Goal: Task Accomplishment & Management: Manage account settings

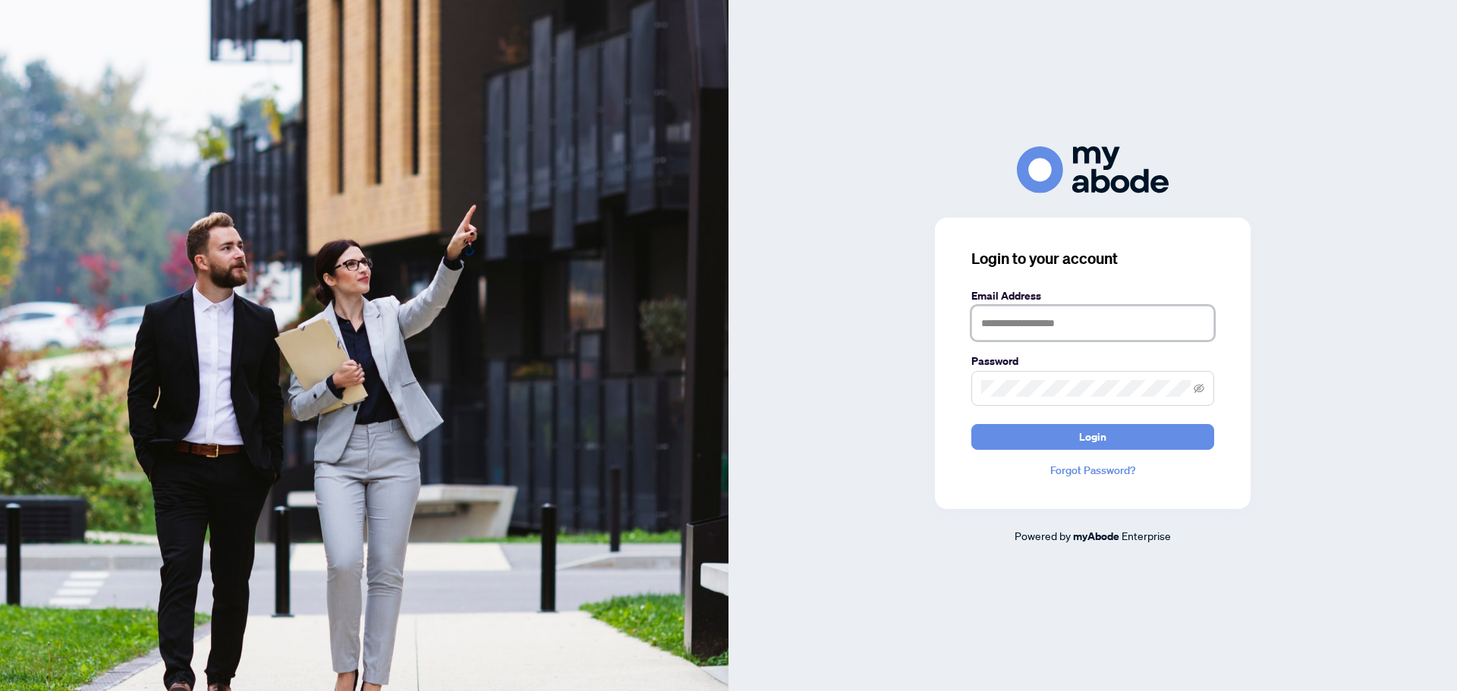
click at [1007, 325] on input "text" at bounding box center [1092, 323] width 243 height 35
type input "**********"
click at [971, 424] on button "Login" at bounding box center [1092, 437] width 243 height 26
click at [1201, 385] on icon "eye-invisible" at bounding box center [1199, 387] width 11 height 9
click at [1093, 439] on span "Login" at bounding box center [1092, 437] width 27 height 24
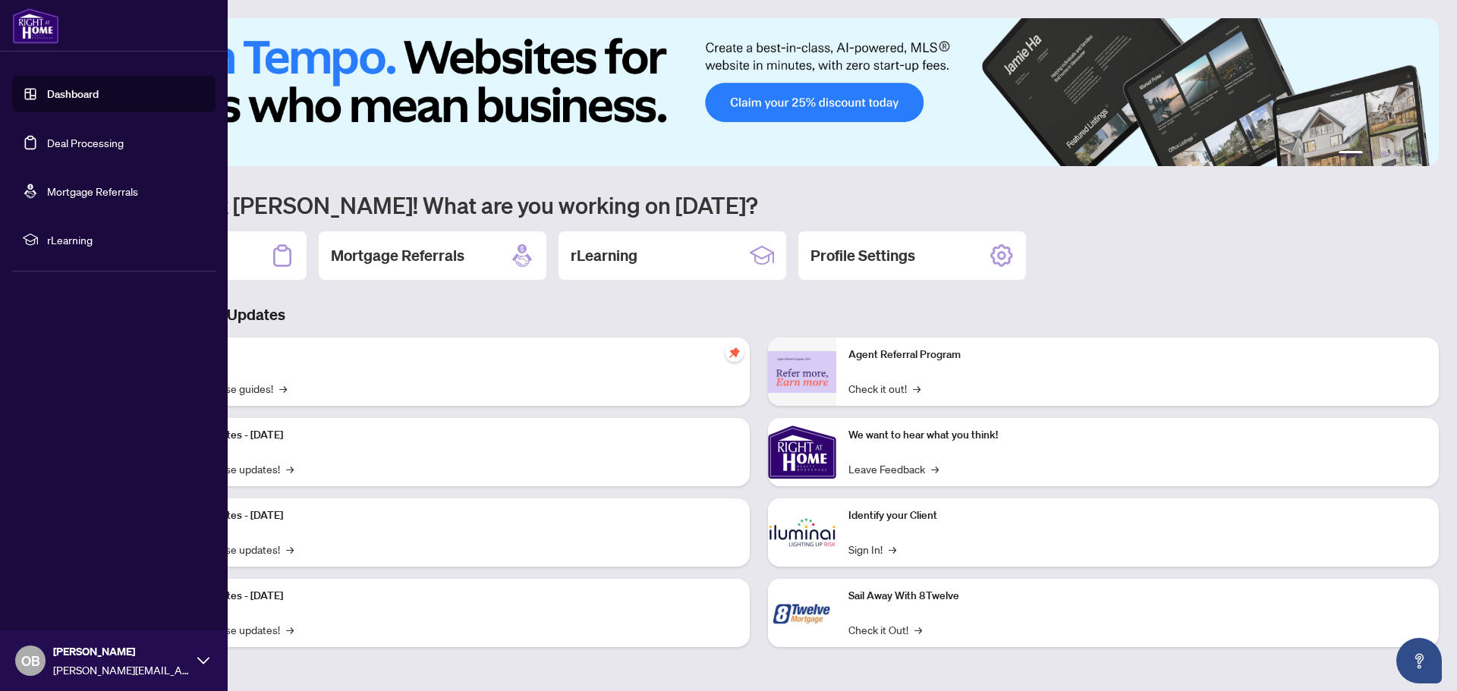
click at [69, 144] on link "Deal Processing" at bounding box center [85, 143] width 77 height 14
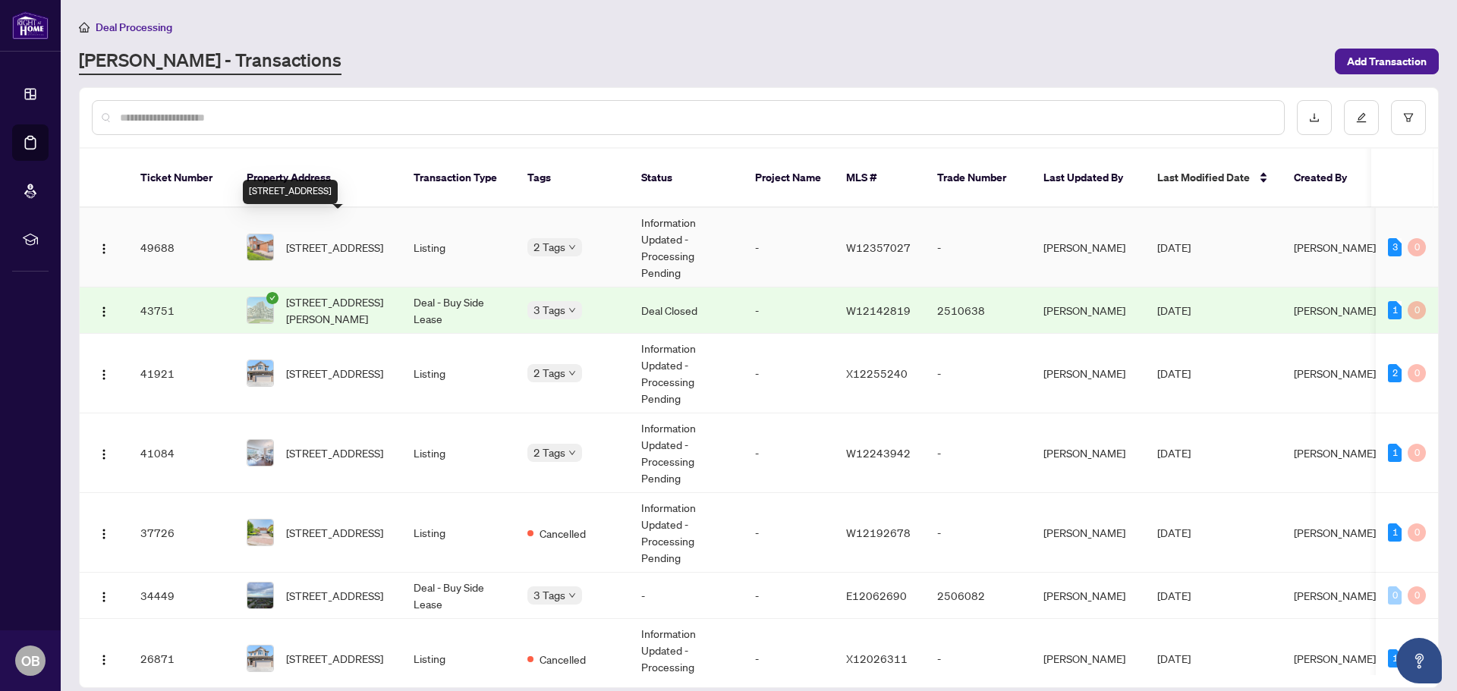
click at [346, 239] on span "56 Cannon Cres, Brampton, Ontario L6Y 4L7, Canada" at bounding box center [334, 247] width 97 height 17
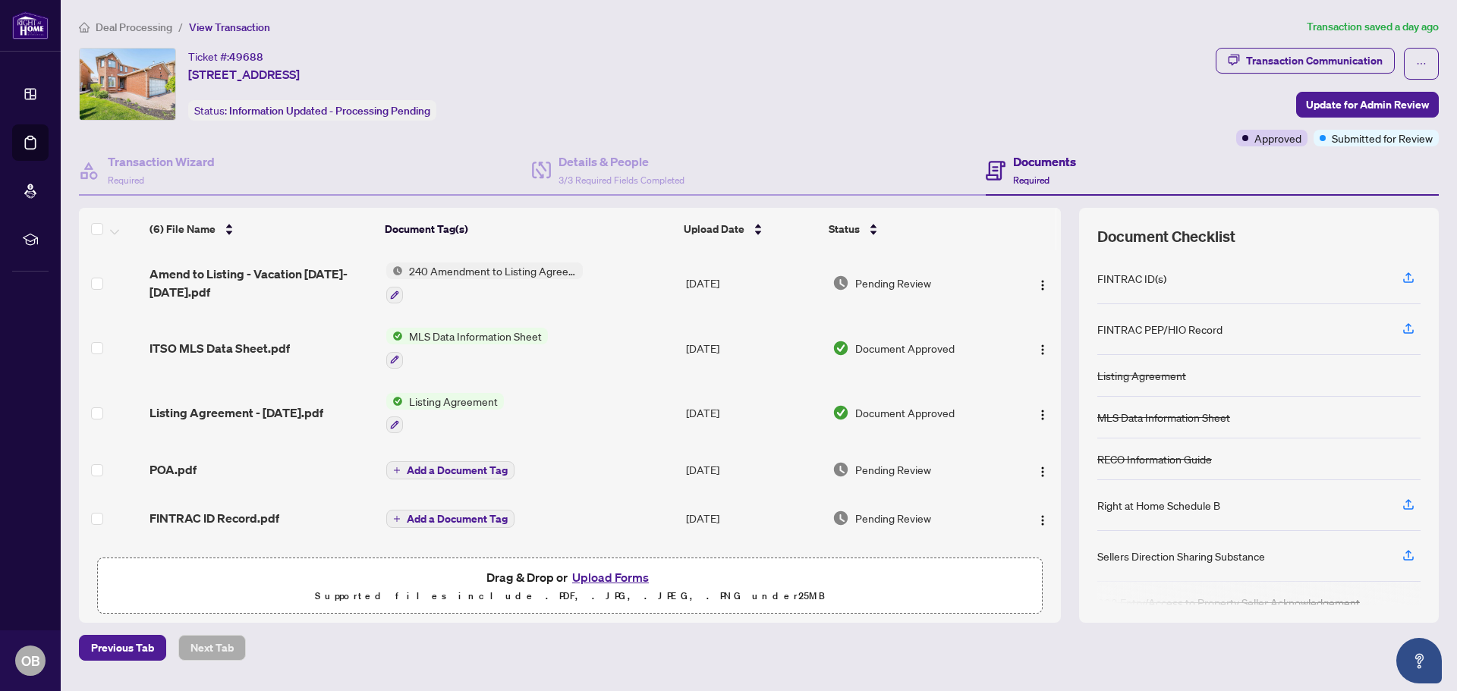
click at [621, 575] on button "Upload Forms" at bounding box center [611, 578] width 86 height 20
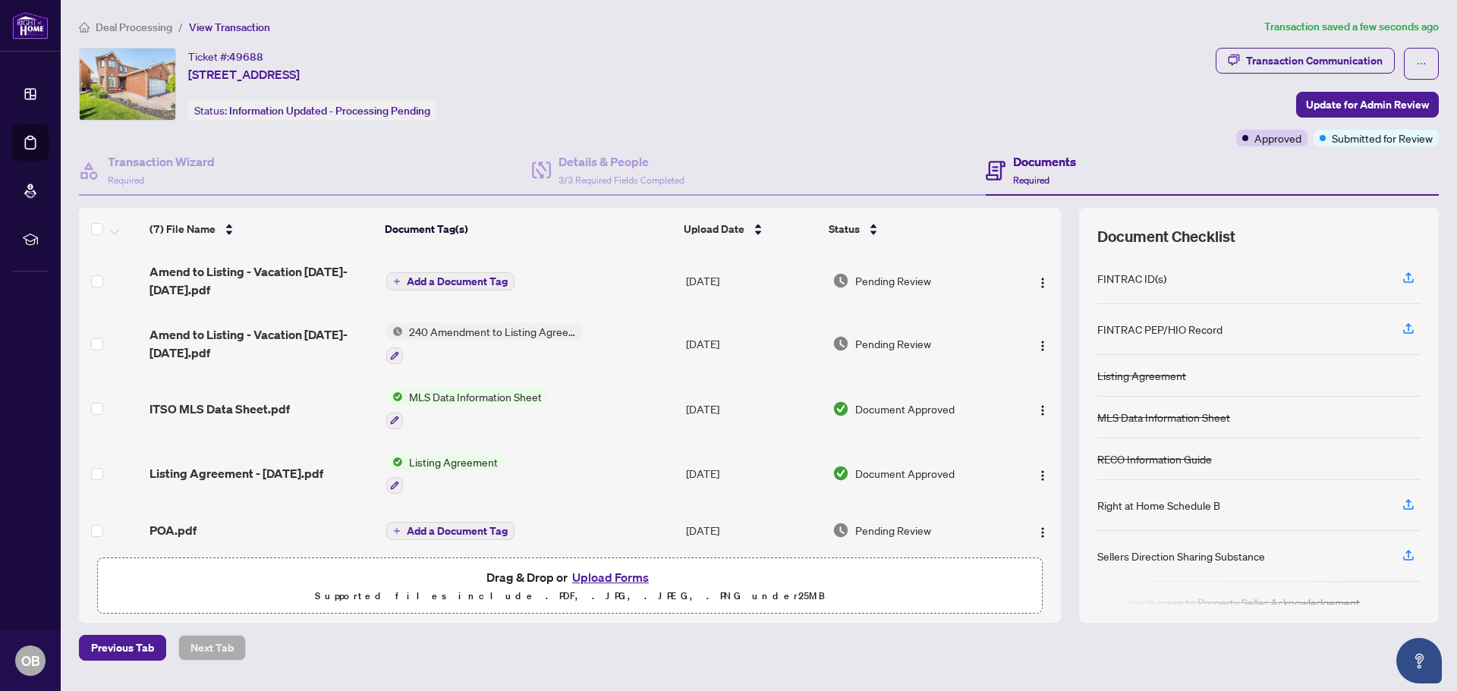
click at [495, 276] on span "Add a Document Tag" at bounding box center [457, 281] width 101 height 11
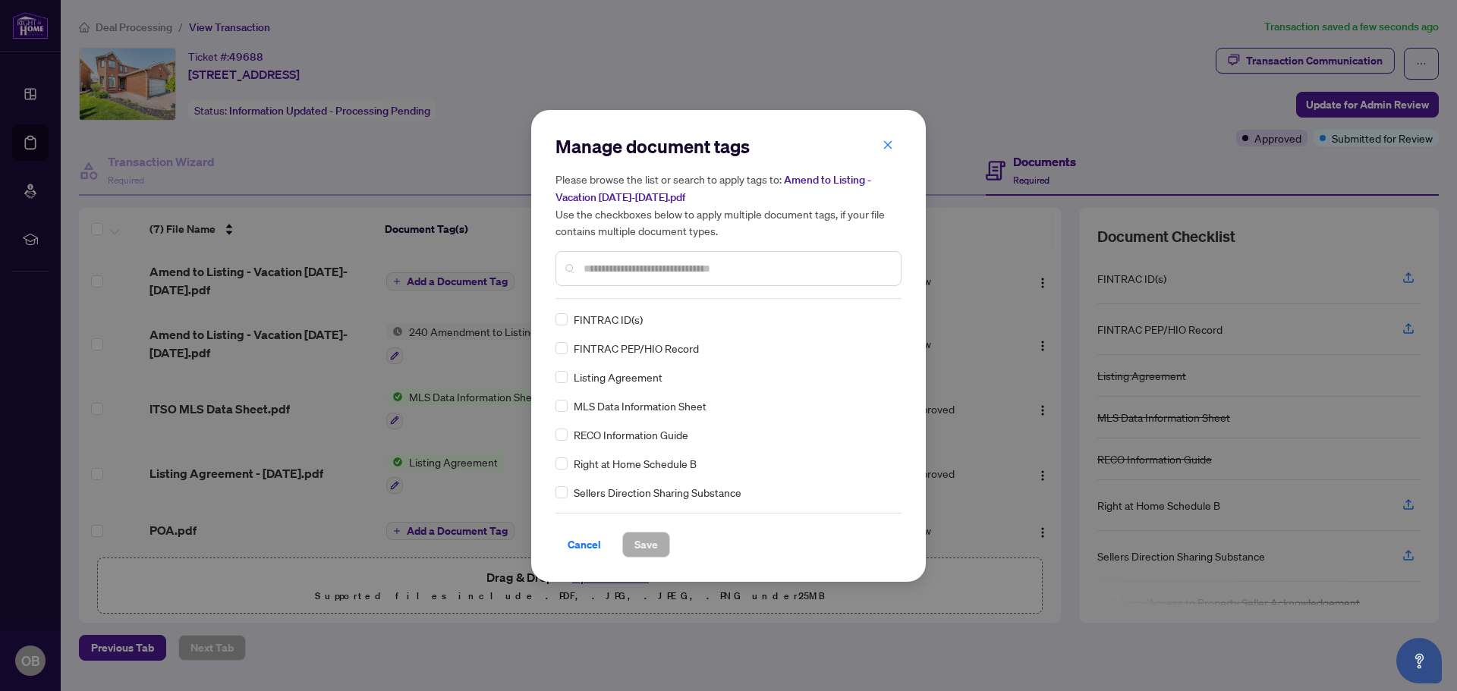
click at [602, 271] on input "text" at bounding box center [736, 268] width 305 height 17
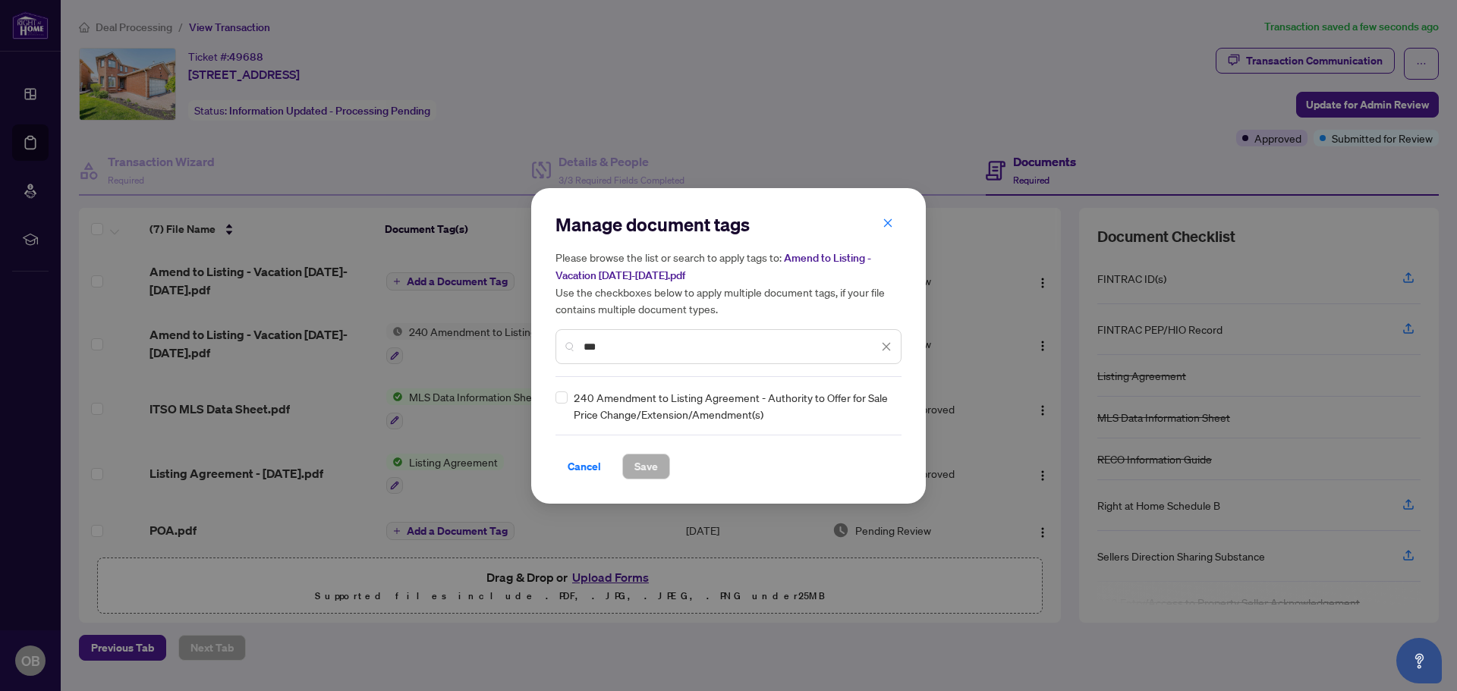
type input "***"
click at [650, 466] on span "Save" at bounding box center [646, 467] width 24 height 24
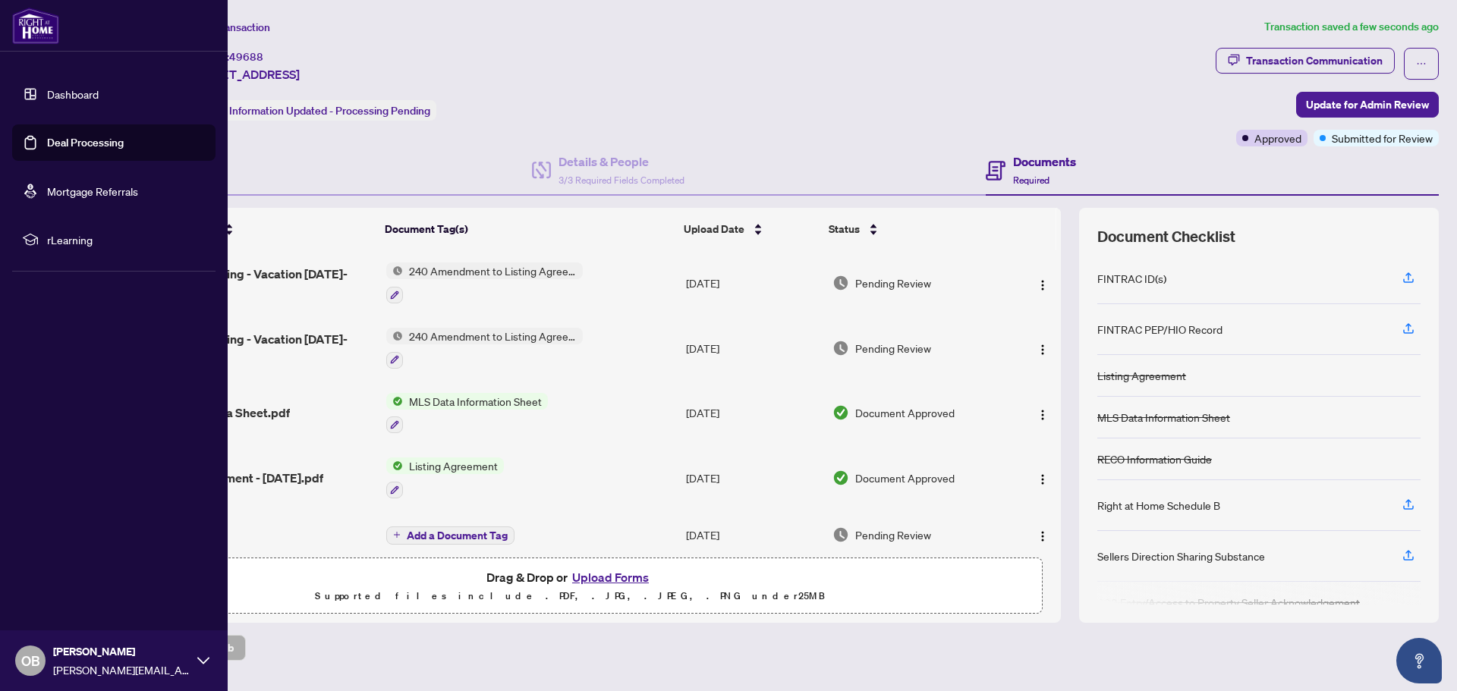
click at [81, 144] on link "Deal Processing" at bounding box center [85, 143] width 77 height 14
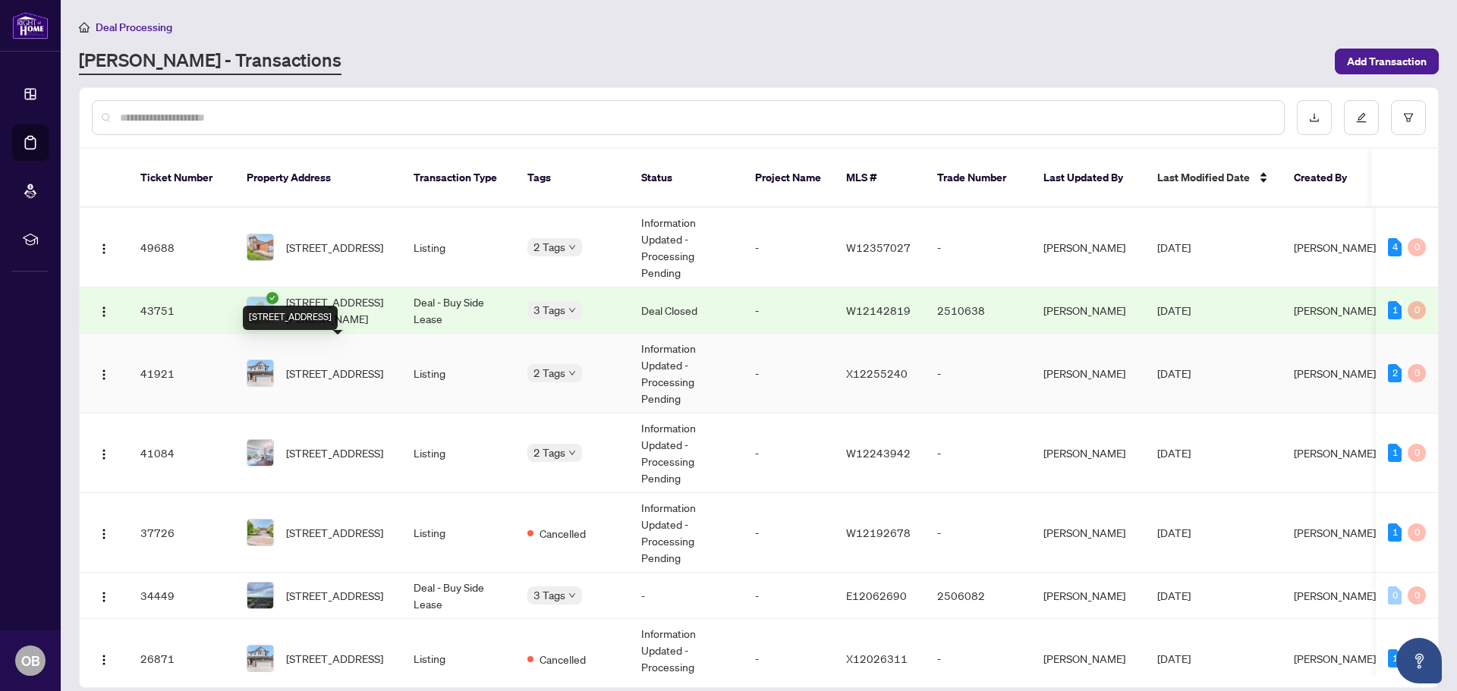
click at [343, 365] on span "7787 Hanniwell St, Niagara Falls, Ontario L2G 0H5, Canada" at bounding box center [334, 373] width 97 height 17
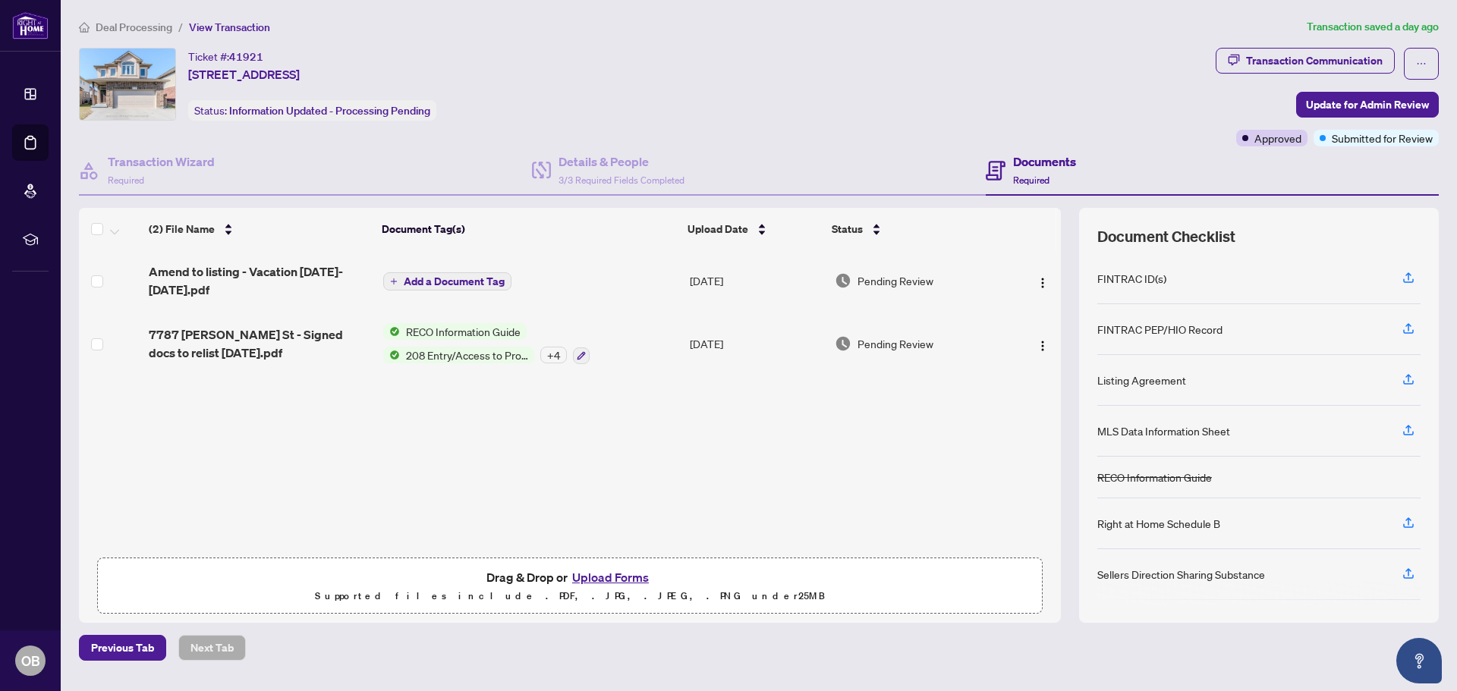
click at [613, 575] on button "Upload Forms" at bounding box center [611, 578] width 86 height 20
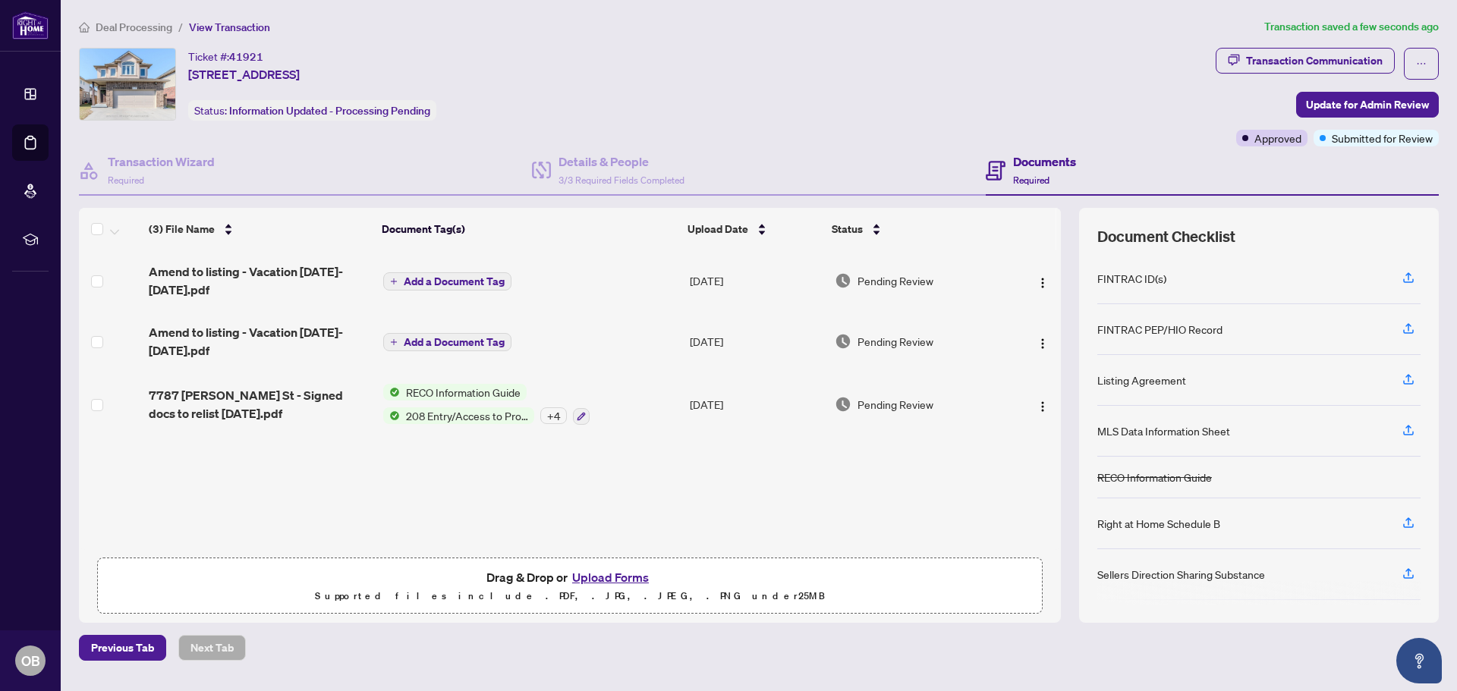
click at [492, 281] on span "Add a Document Tag" at bounding box center [454, 281] width 101 height 11
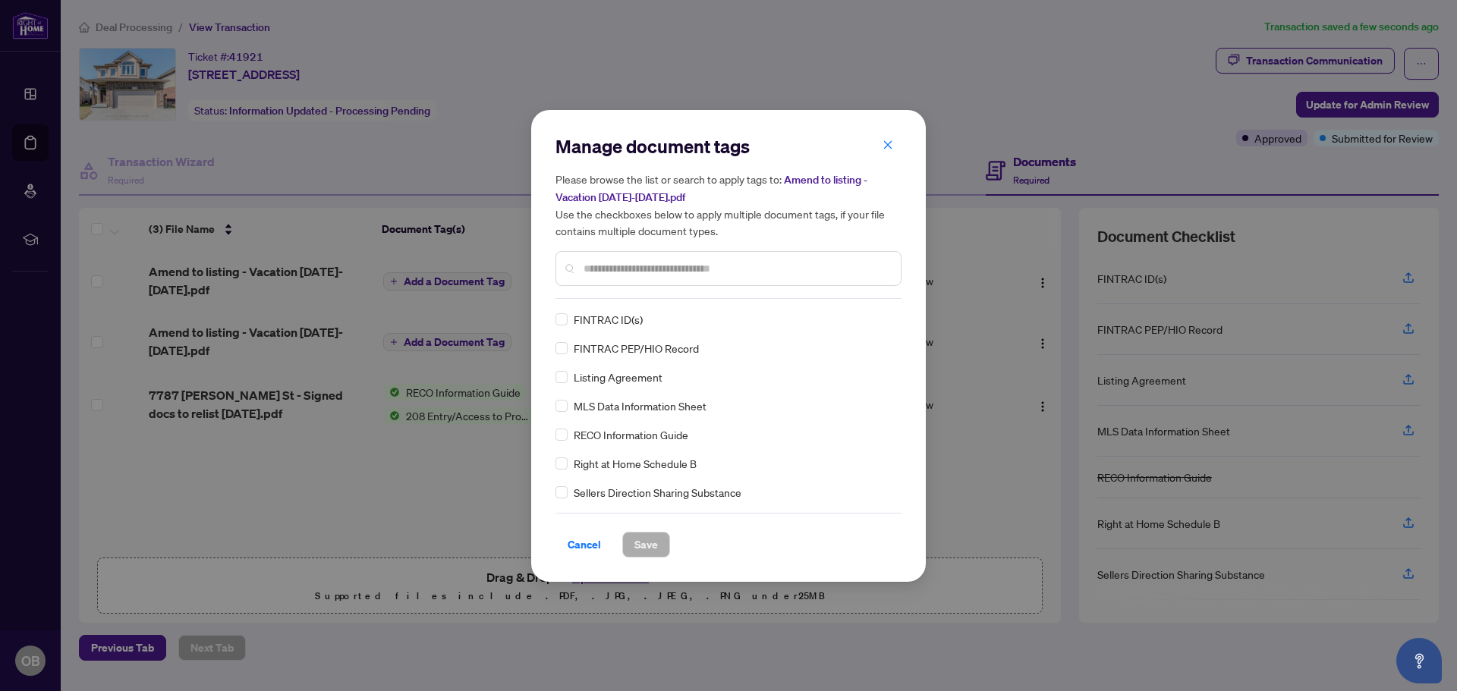
click at [593, 269] on input "text" at bounding box center [736, 268] width 305 height 17
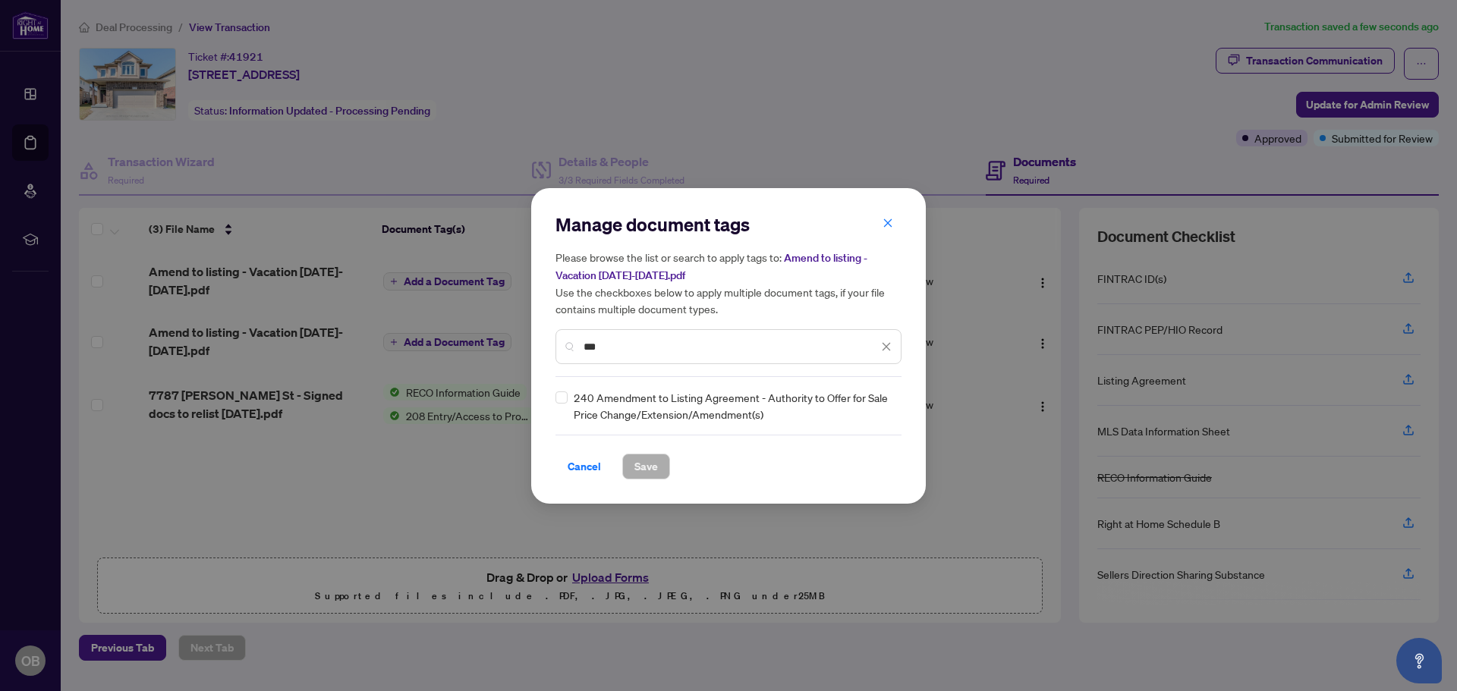
type input "***"
click at [640, 467] on span "Save" at bounding box center [646, 467] width 24 height 24
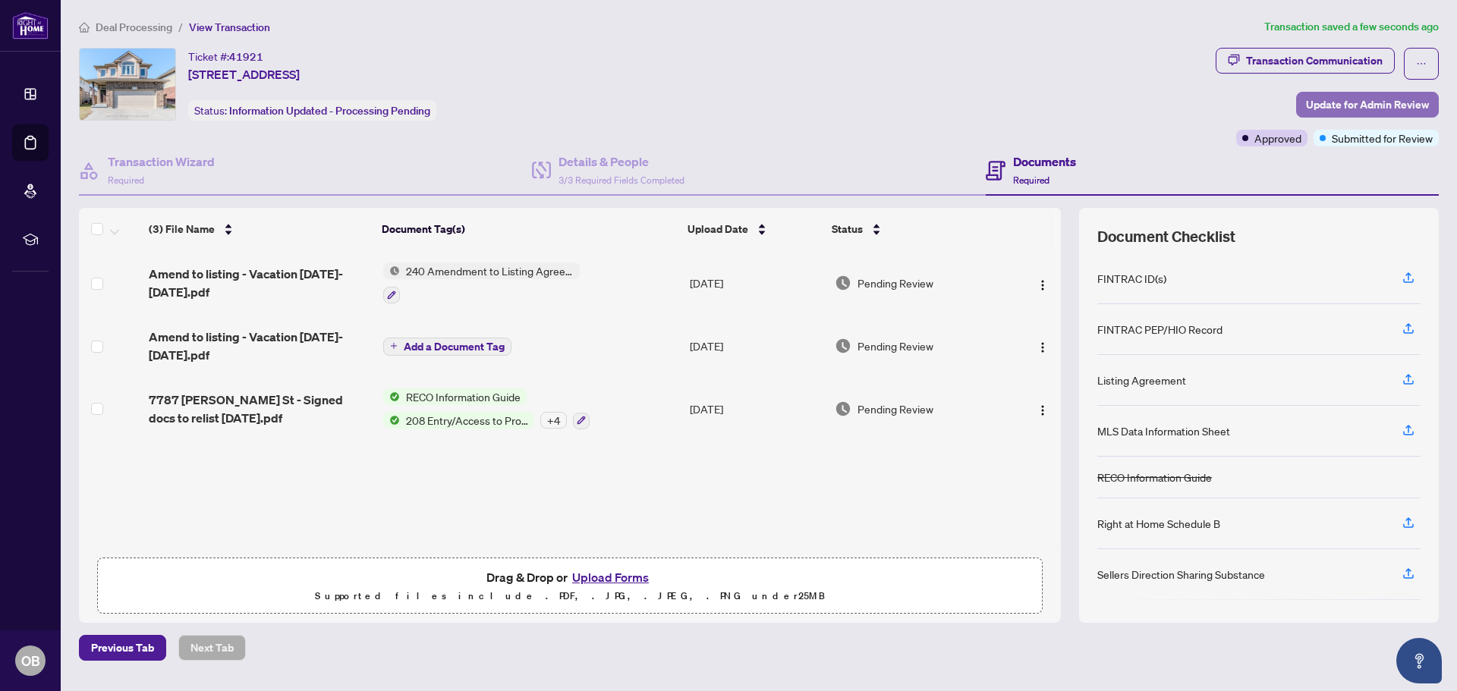
click at [1357, 106] on span "Update for Admin Review" at bounding box center [1367, 105] width 123 height 24
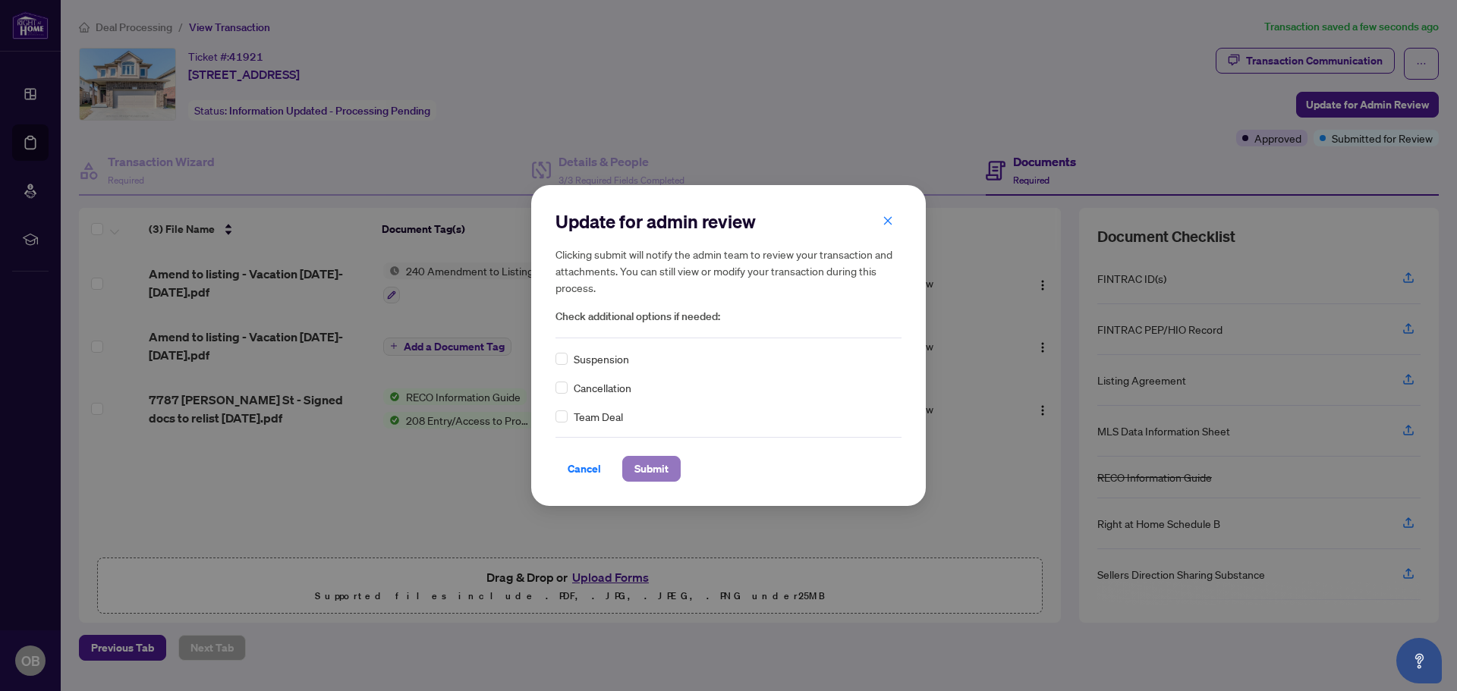
click at [643, 473] on span "Submit" at bounding box center [651, 469] width 34 height 24
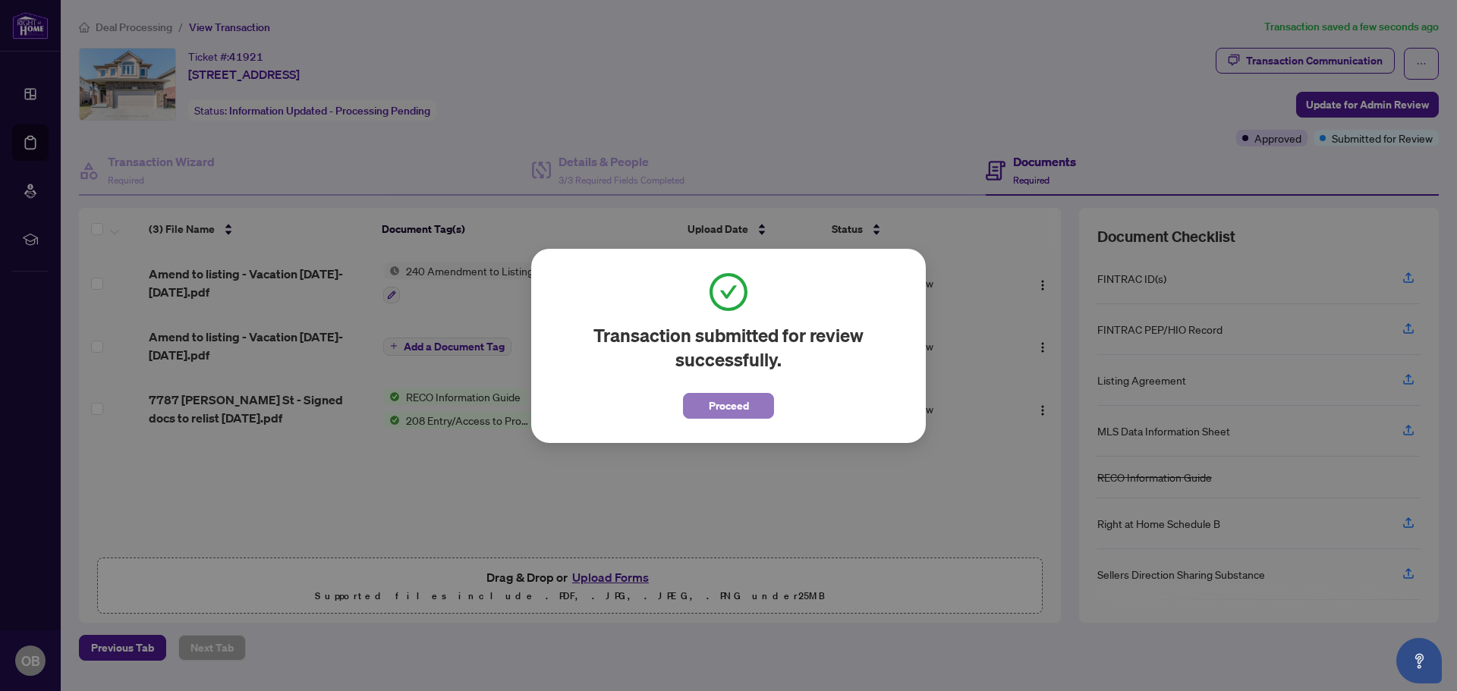
click at [726, 403] on span "Proceed" at bounding box center [729, 406] width 40 height 24
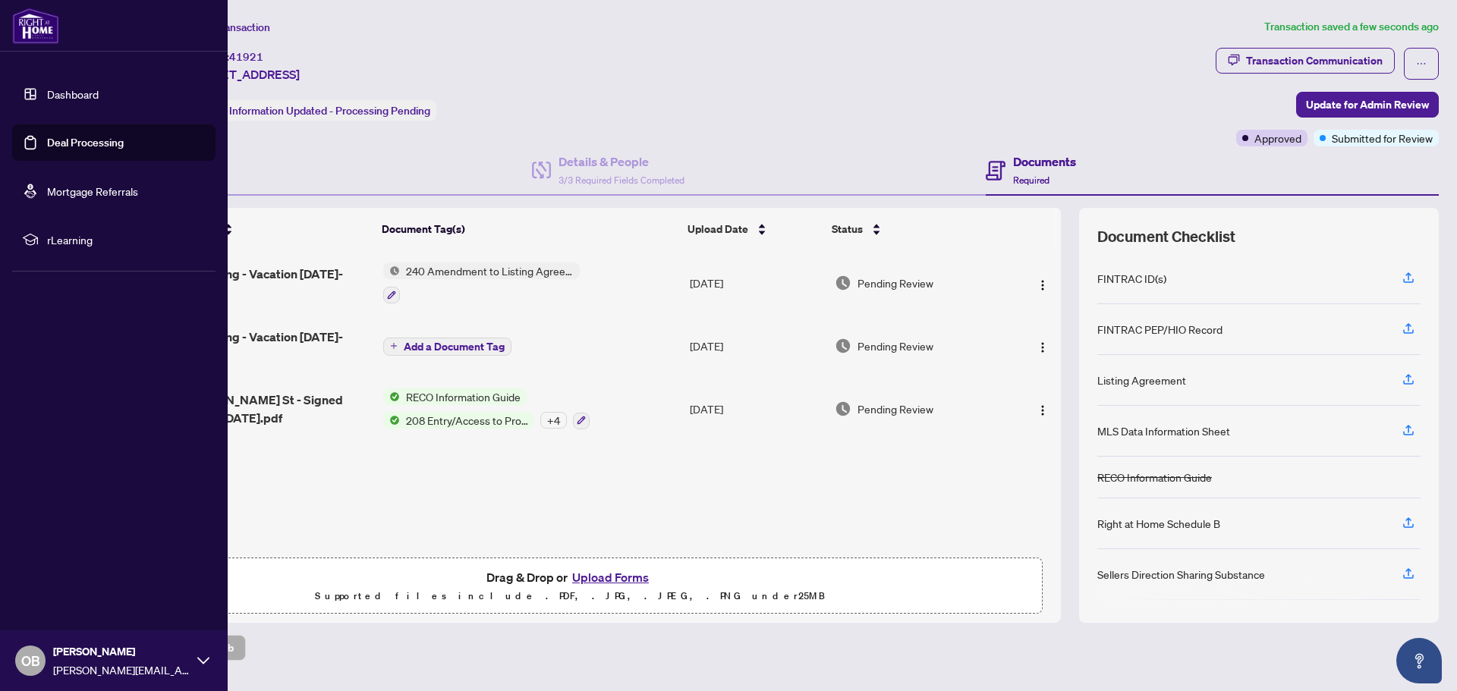
click at [74, 90] on link "Dashboard" at bounding box center [73, 94] width 52 height 14
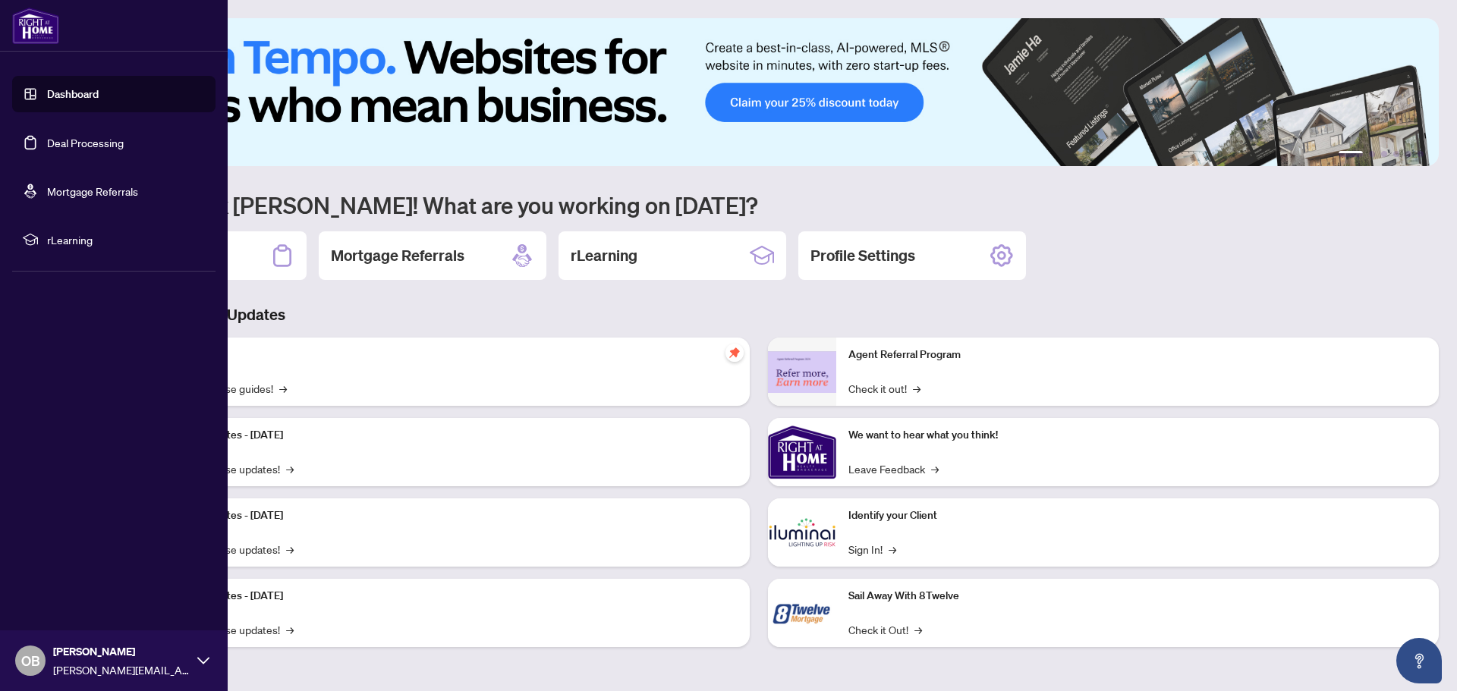
click at [93, 149] on link "Deal Processing" at bounding box center [85, 143] width 77 height 14
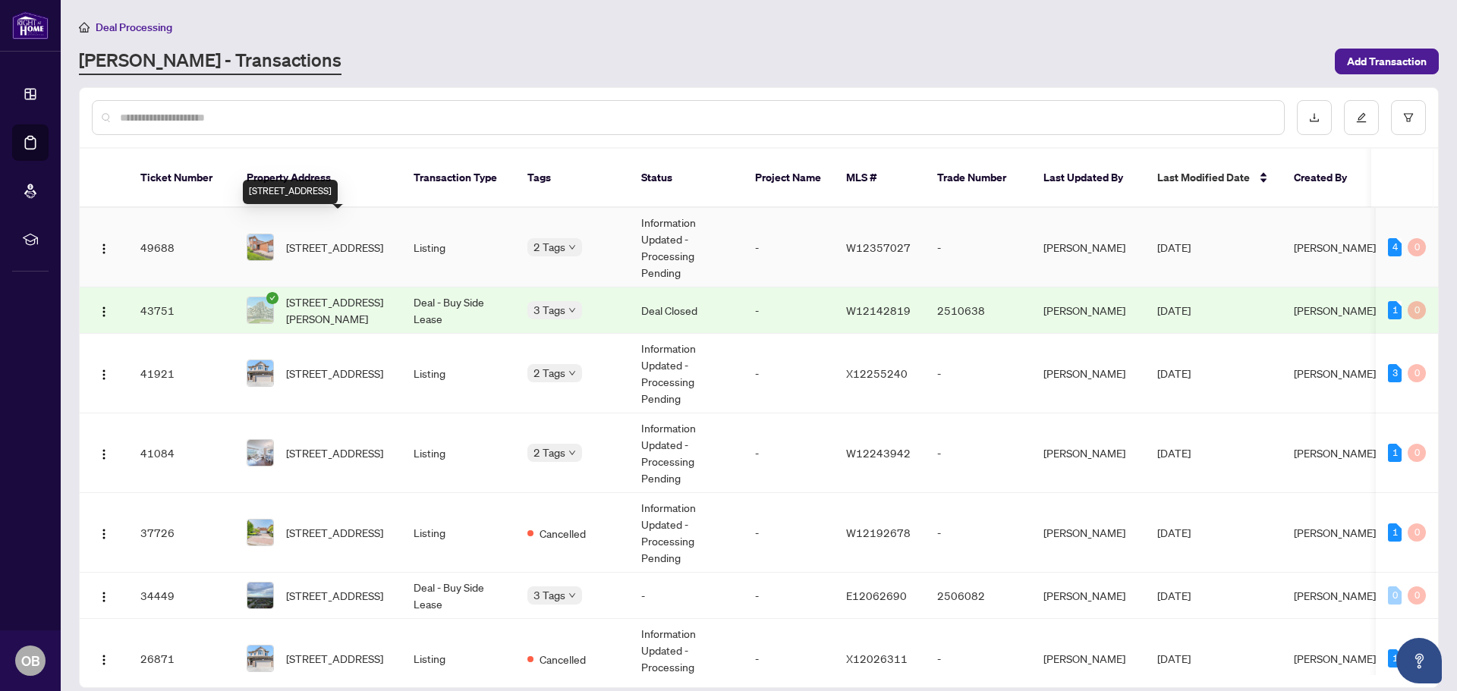
click at [329, 239] on span "56 Cannon Cres, Brampton, Ontario L6Y 4L7, Canada" at bounding box center [334, 247] width 97 height 17
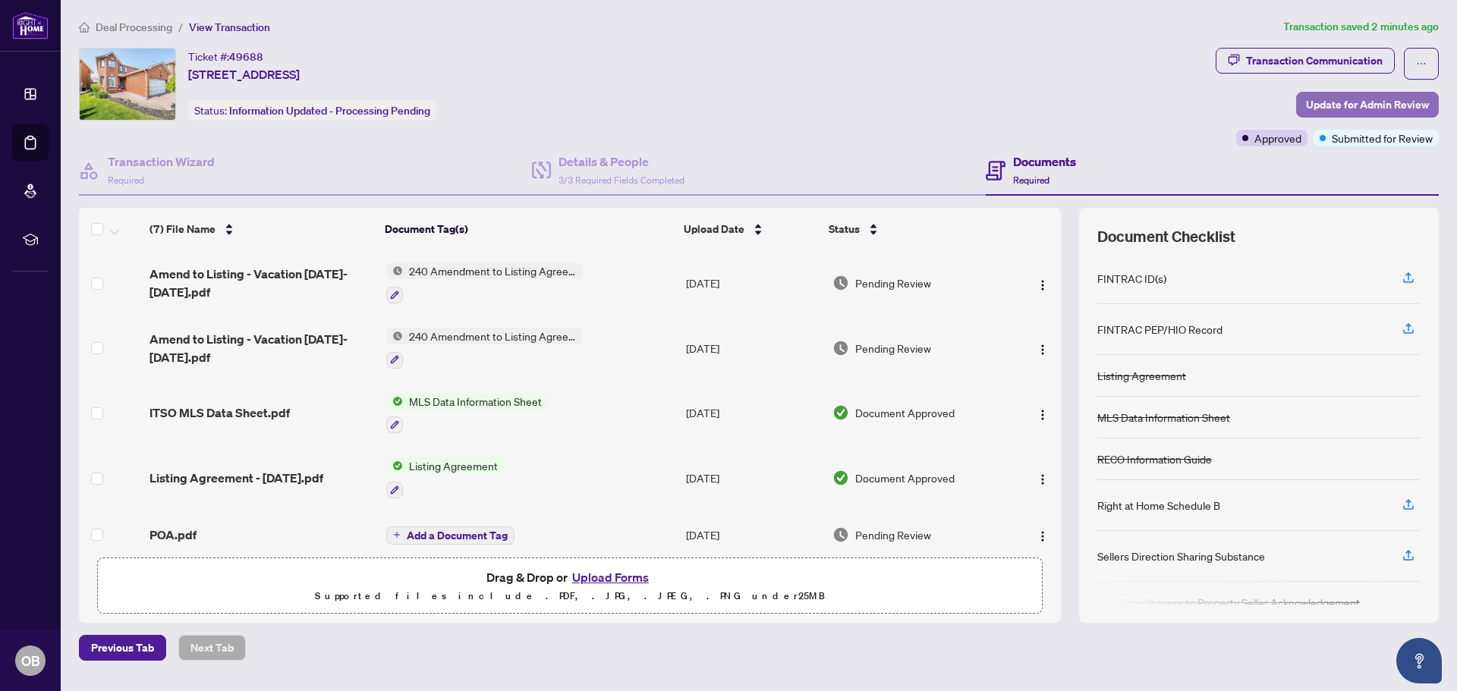
click at [1334, 102] on span "Update for Admin Review" at bounding box center [1367, 105] width 123 height 24
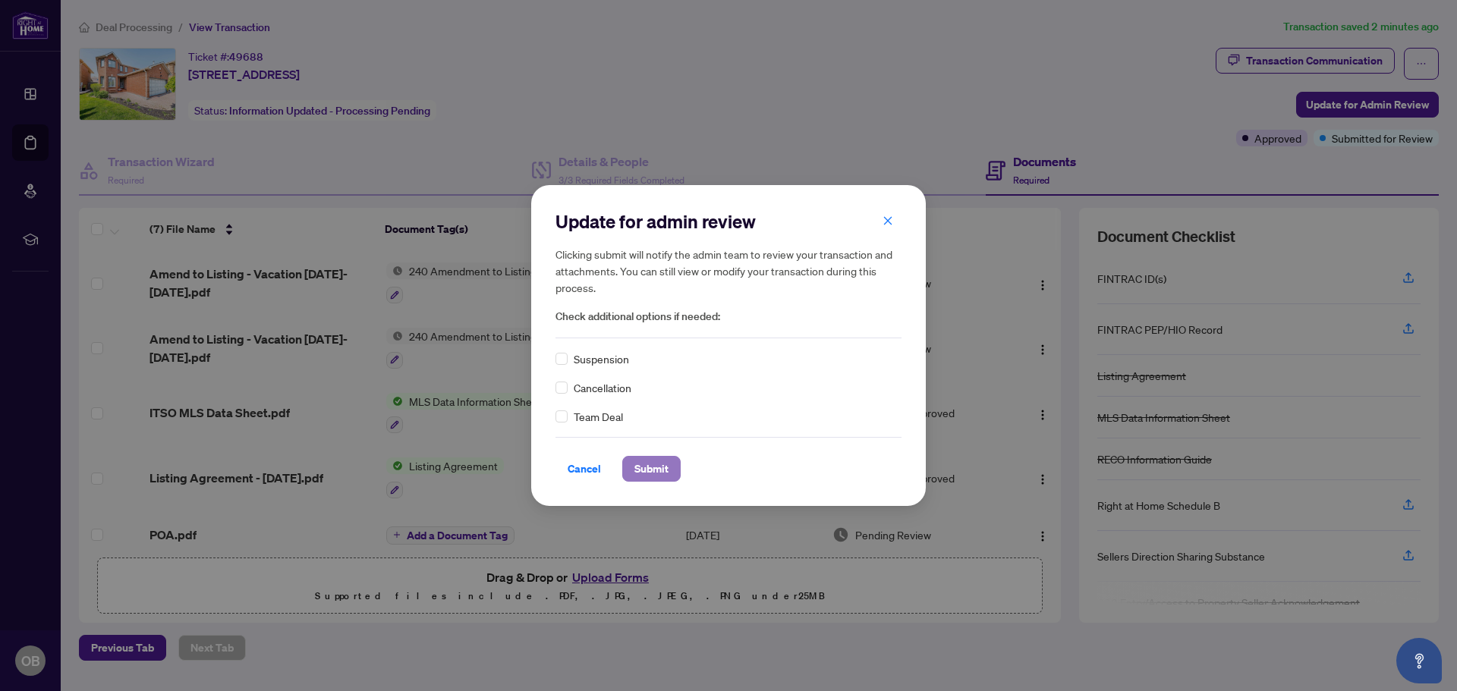
click at [653, 466] on span "Submit" at bounding box center [651, 469] width 34 height 24
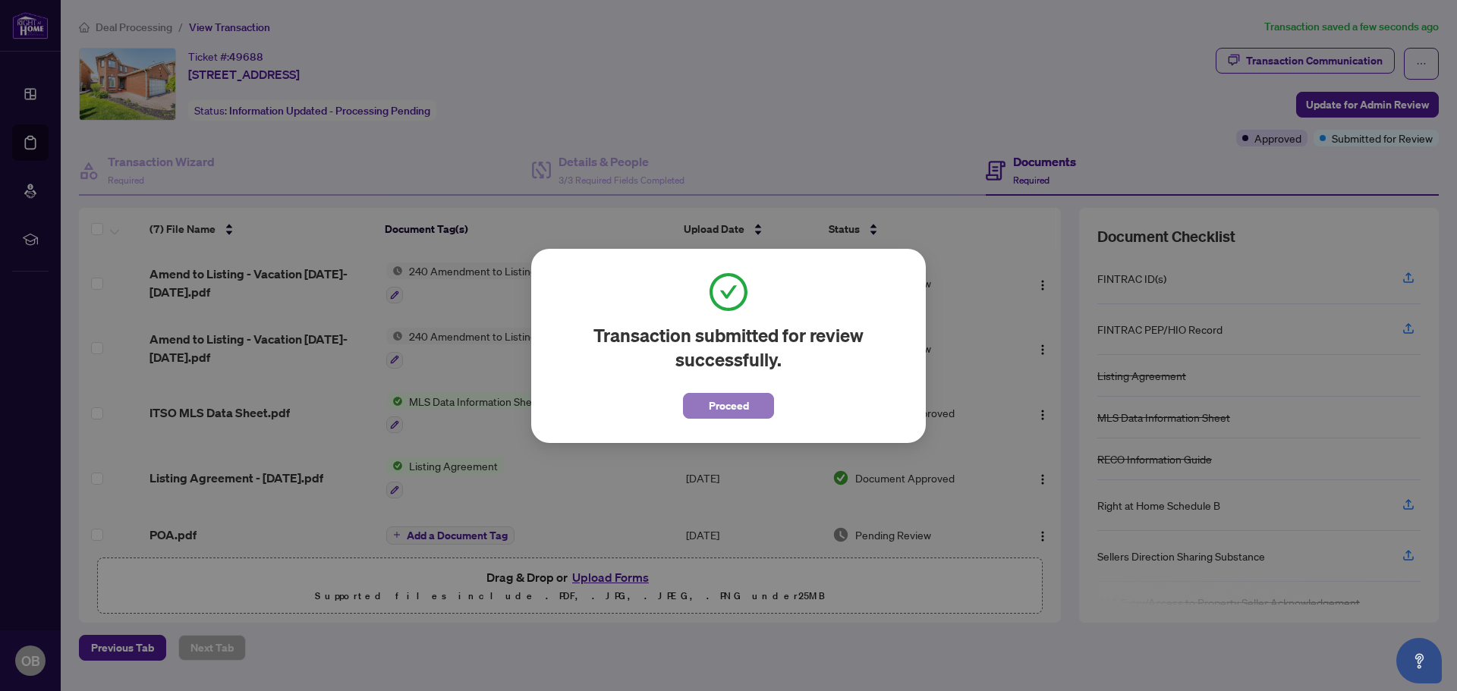
click at [719, 398] on span "Proceed" at bounding box center [729, 406] width 40 height 24
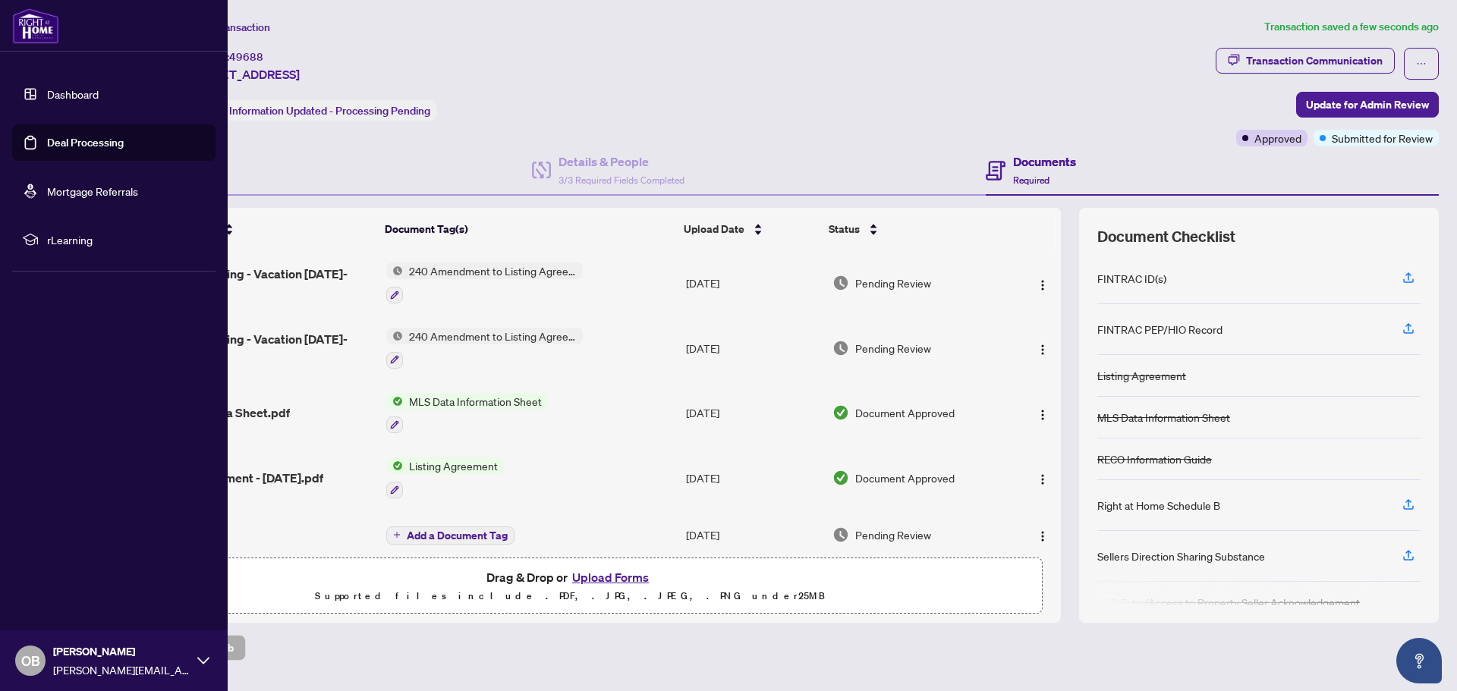
click at [75, 146] on link "Deal Processing" at bounding box center [85, 143] width 77 height 14
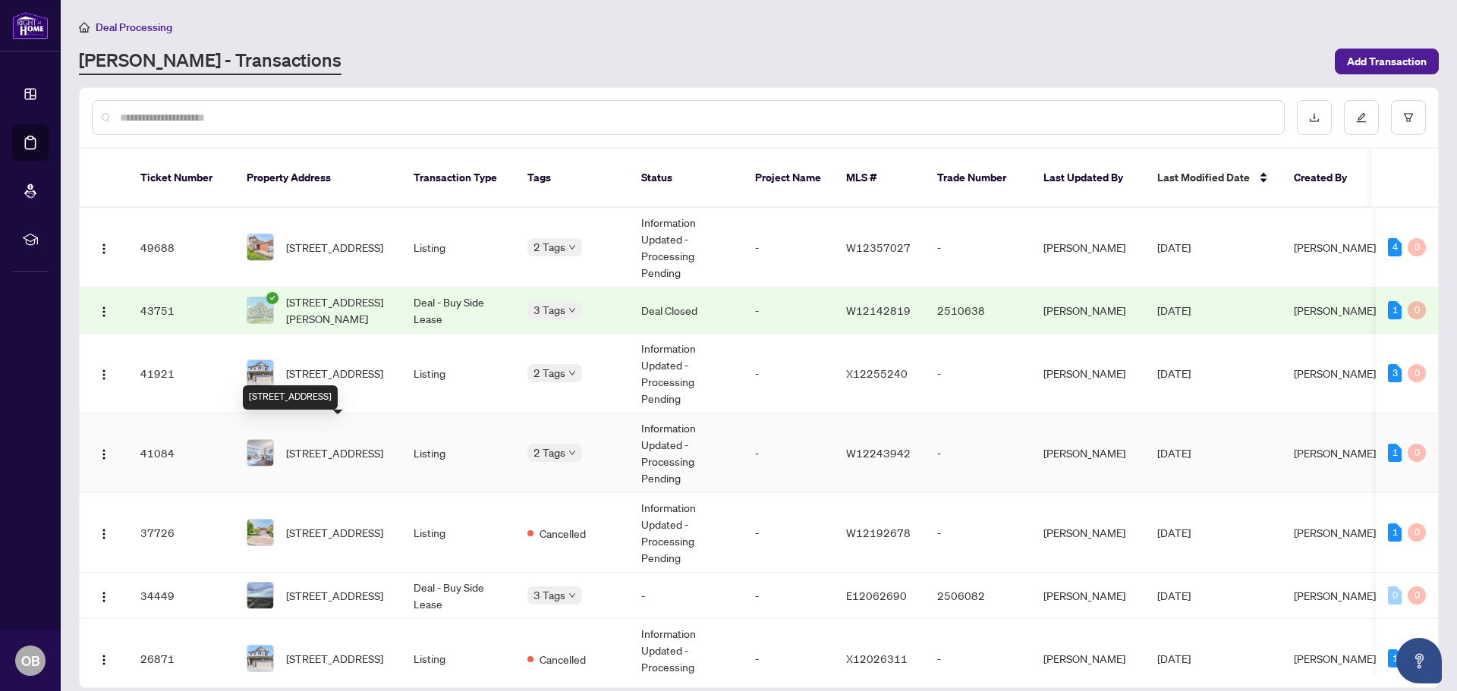
click at [319, 445] on span "423-1001 Cedarglen Gate, Mississauga, Ontario L5C 4R2, Canada" at bounding box center [334, 453] width 97 height 17
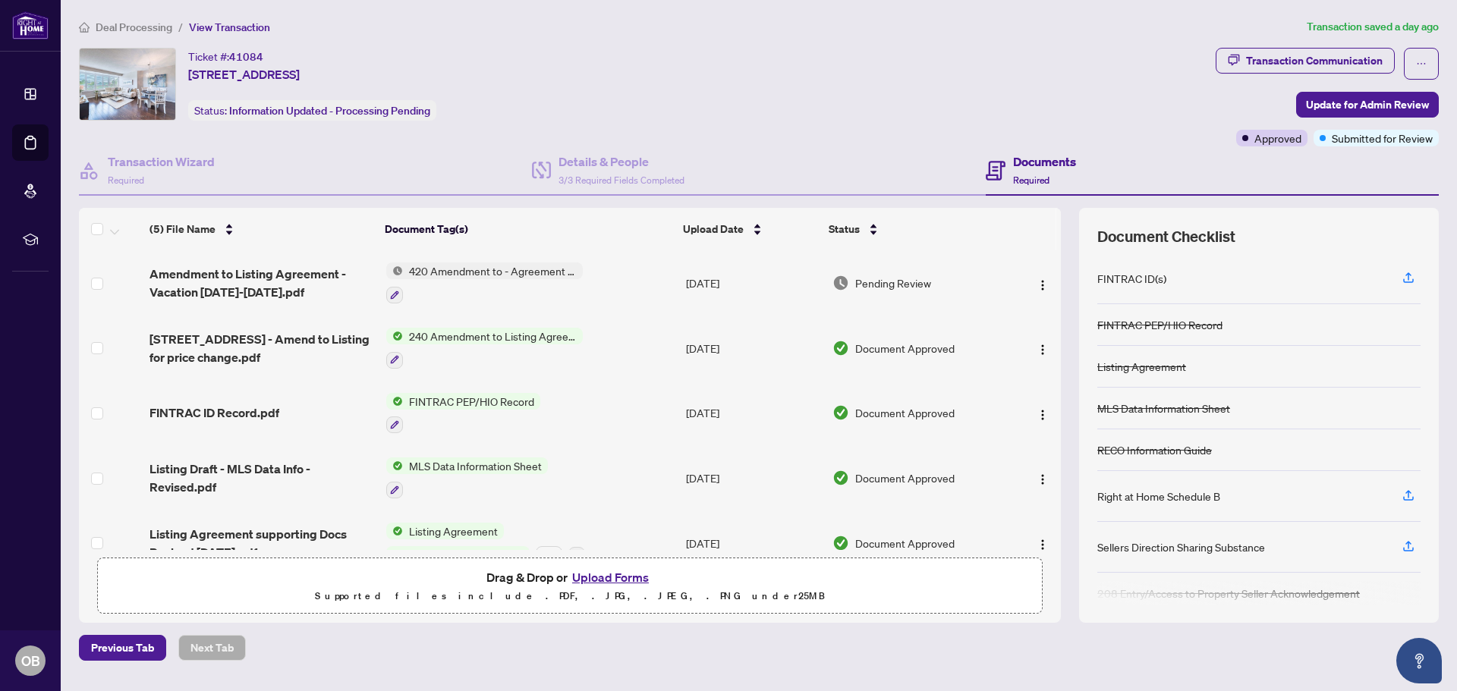
click at [618, 577] on button "Upload Forms" at bounding box center [611, 578] width 86 height 20
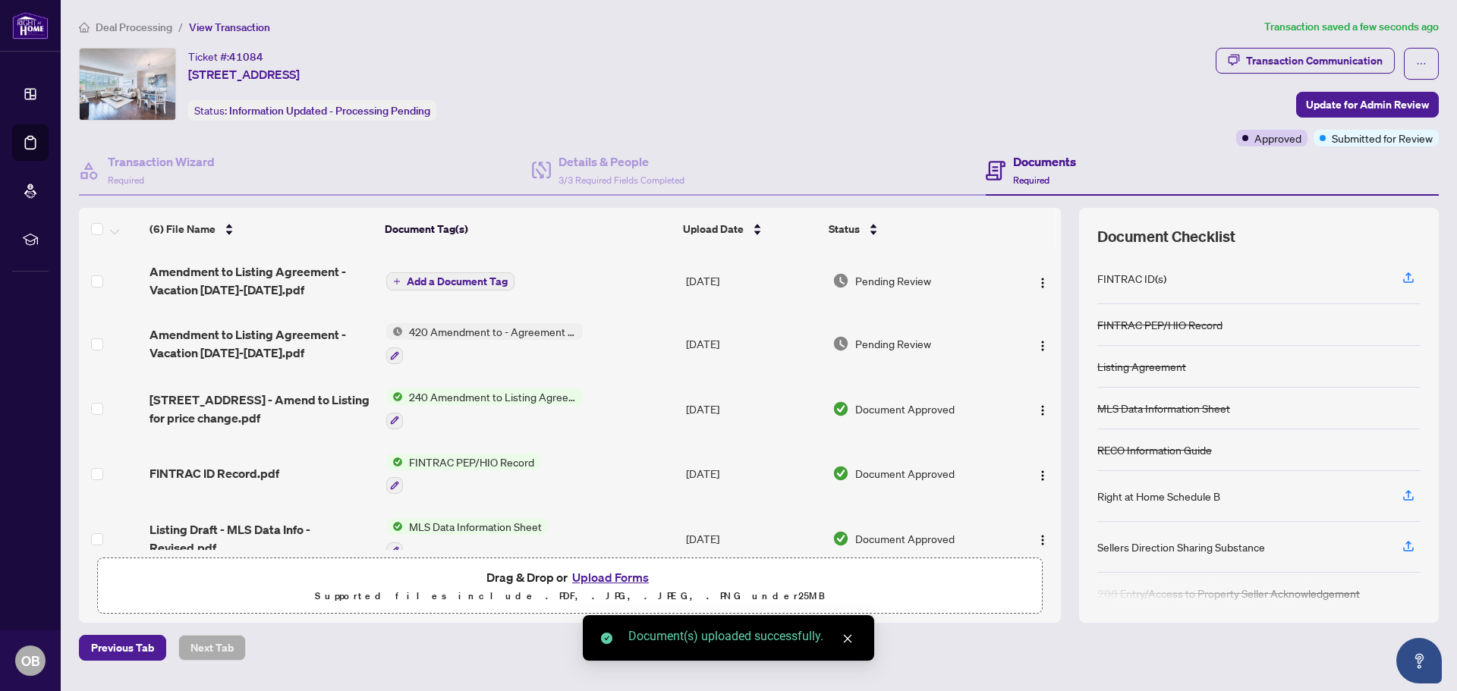
click at [502, 281] on span "Add a Document Tag" at bounding box center [457, 281] width 101 height 11
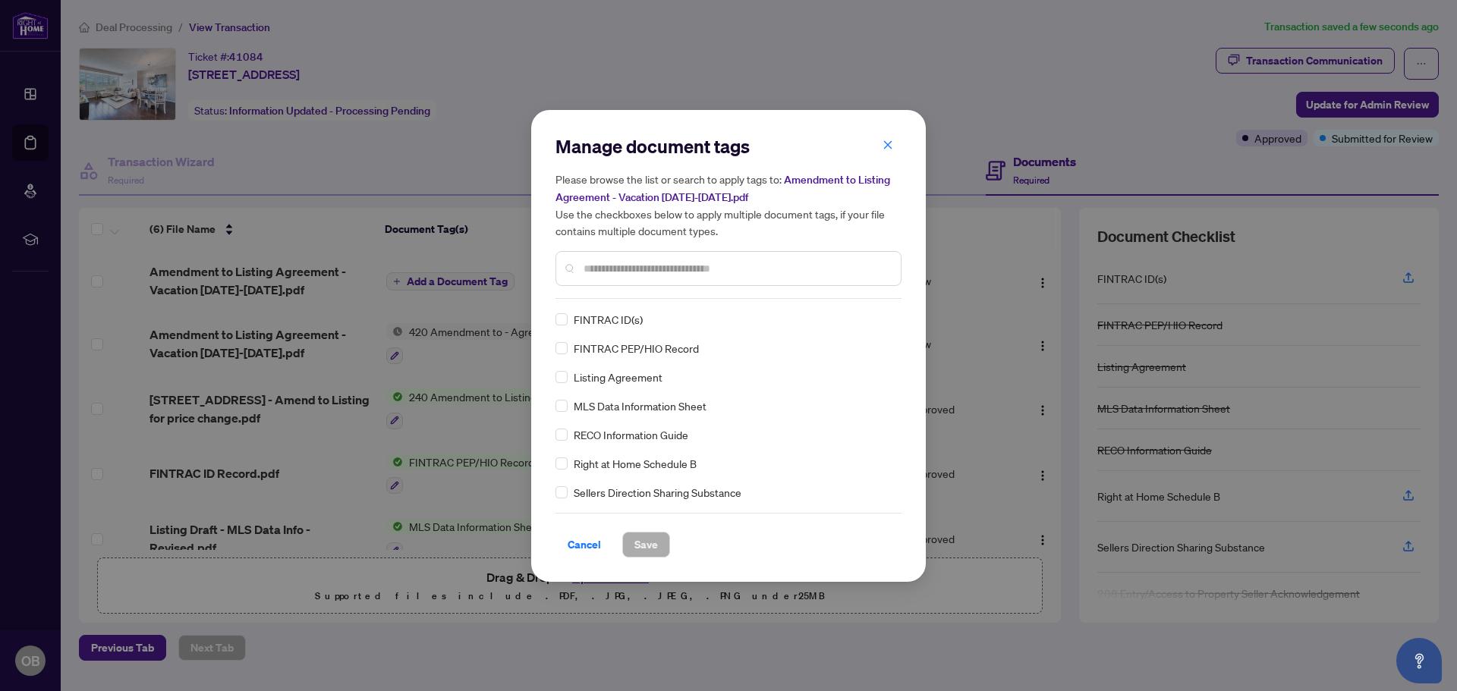
click at [615, 257] on div at bounding box center [728, 268] width 346 height 35
click at [611, 261] on input "text" at bounding box center [736, 268] width 305 height 17
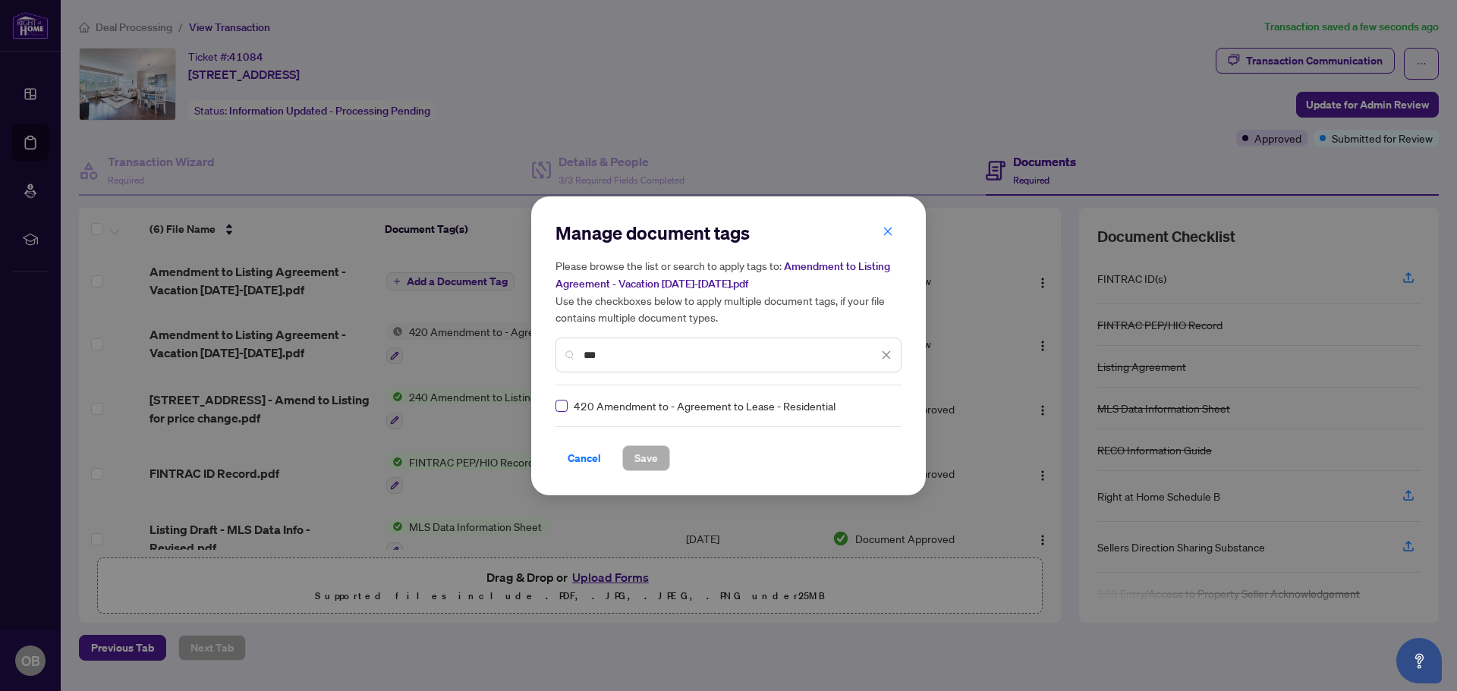
type input "***"
click at [636, 457] on span "Save" at bounding box center [646, 458] width 24 height 24
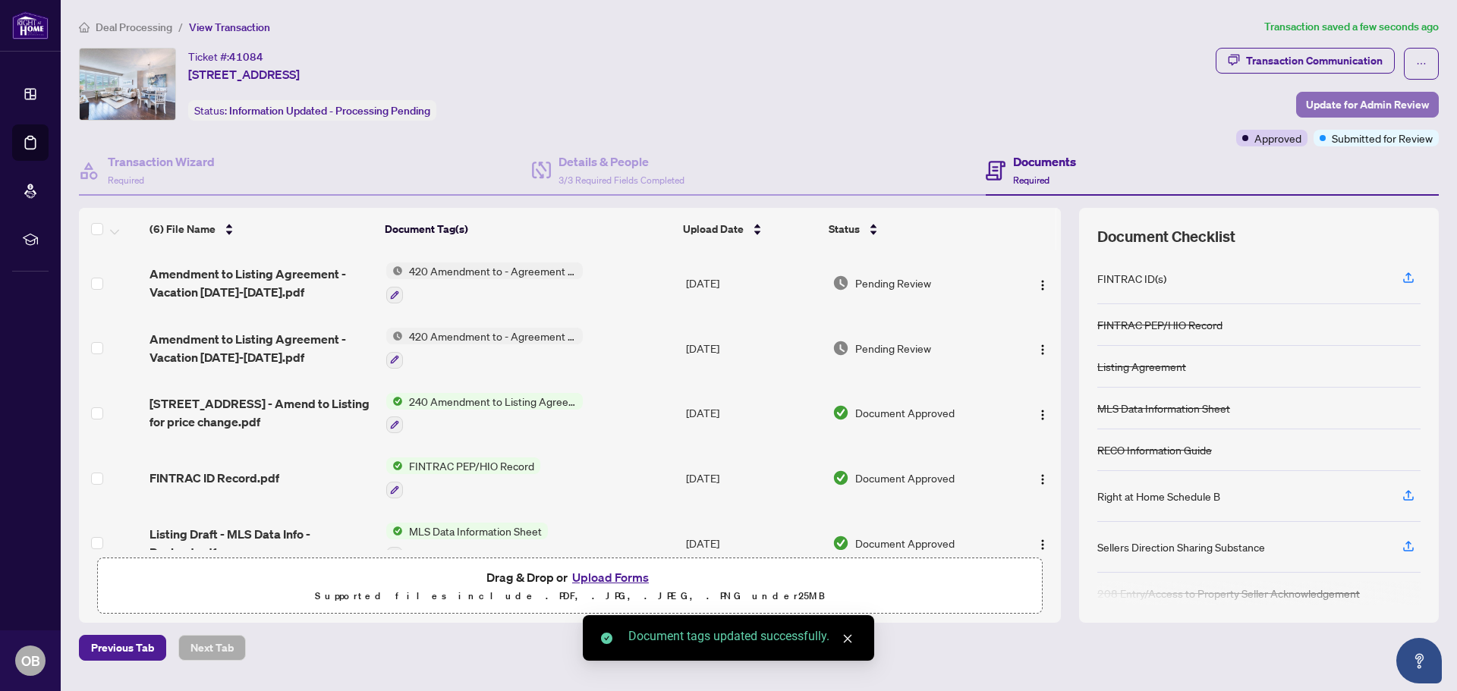
click at [1367, 107] on span "Update for Admin Review" at bounding box center [1367, 105] width 123 height 24
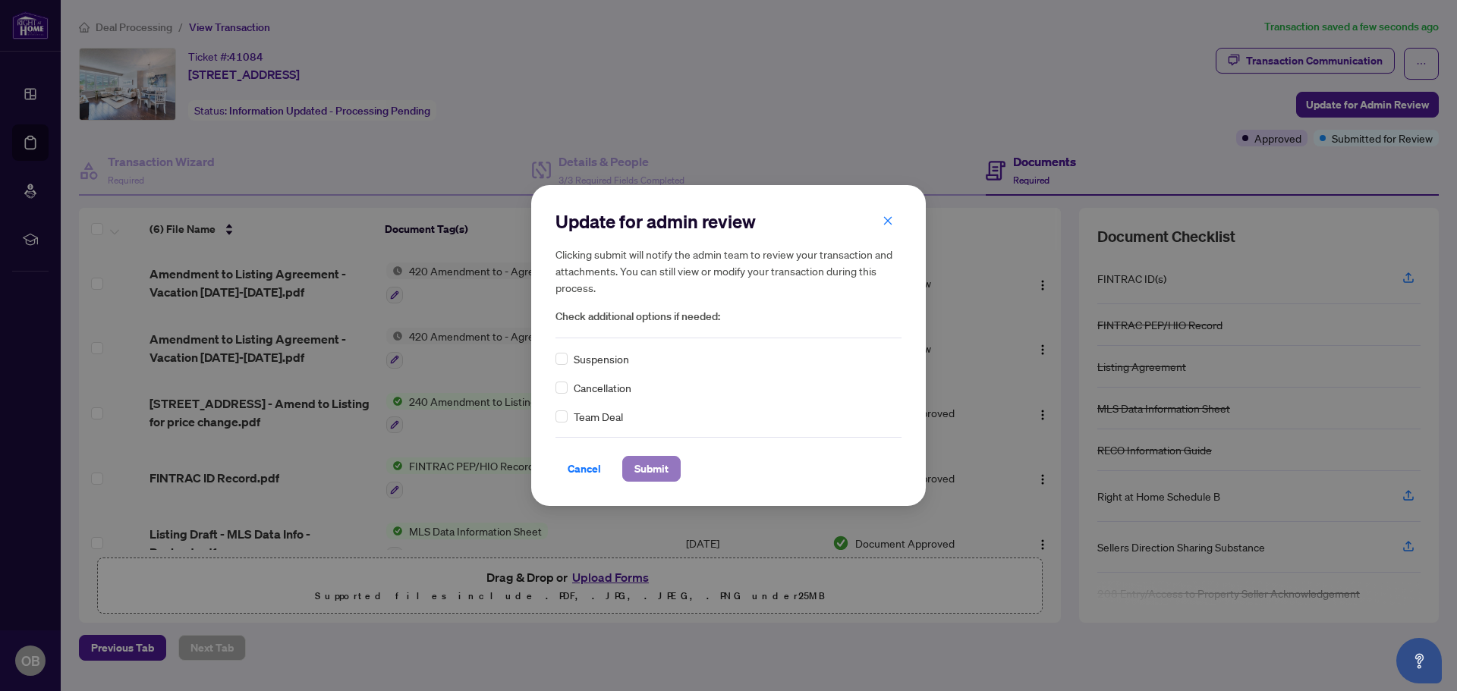
click at [650, 473] on span "Submit" at bounding box center [651, 469] width 34 height 24
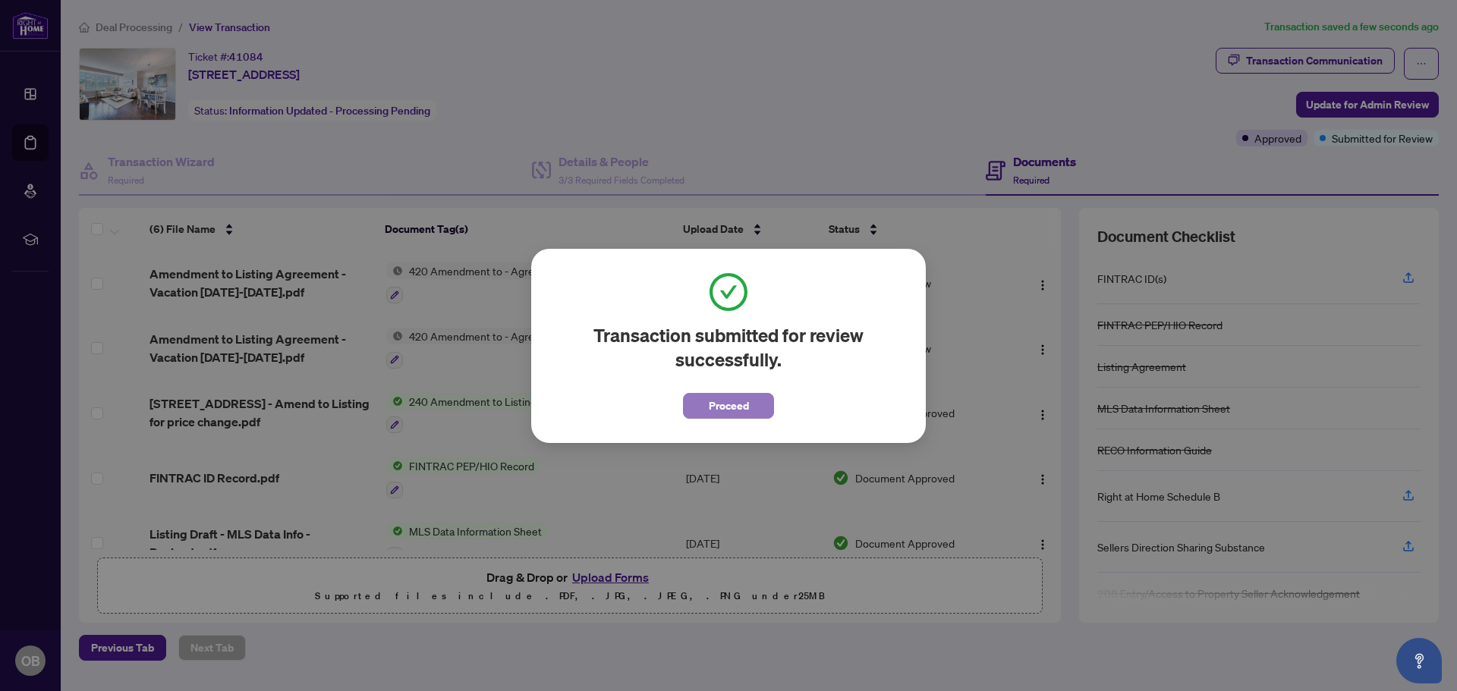
click at [739, 404] on span "Proceed" at bounding box center [729, 406] width 40 height 24
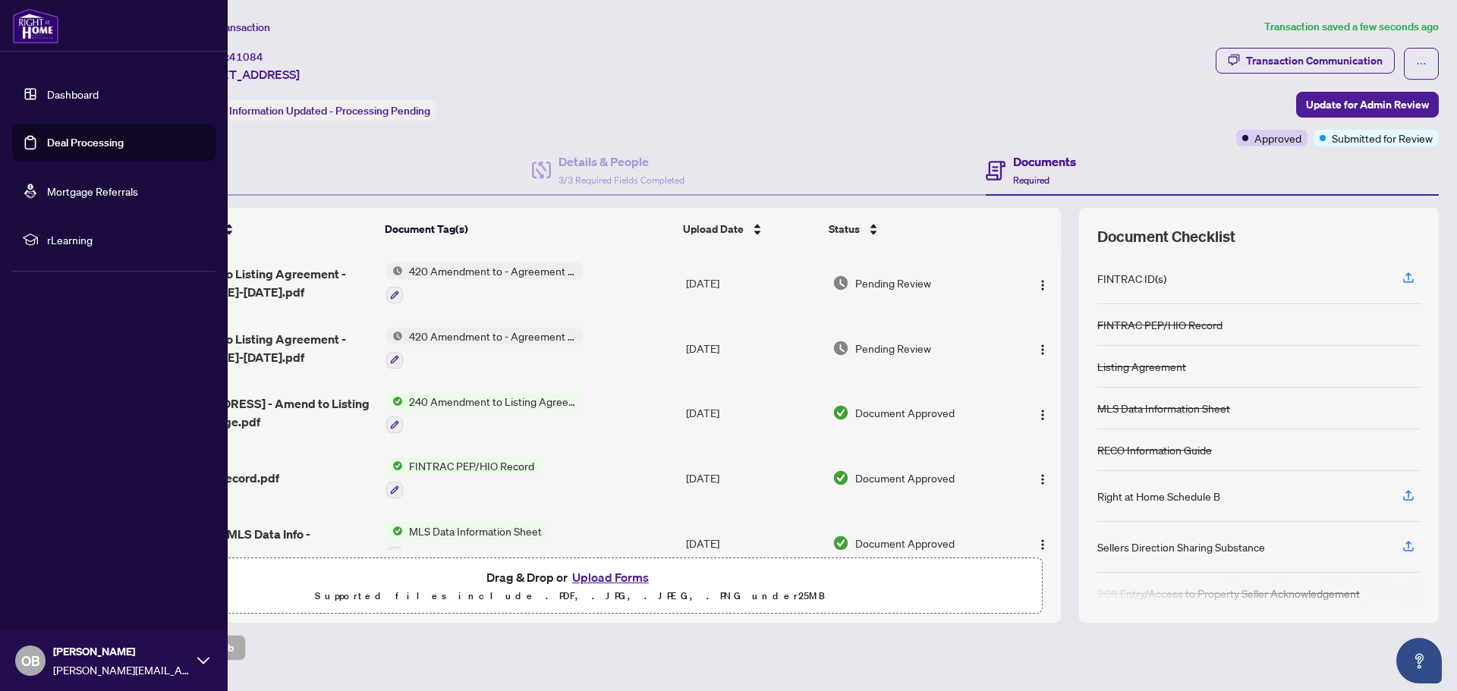
click at [197, 659] on div "OB Otilia Biondi otilia.biondi@gmail.com" at bounding box center [114, 661] width 228 height 61
click at [59, 565] on span "Logout" at bounding box center [61, 570] width 34 height 24
